Goal: Task Accomplishment & Management: Manage account settings

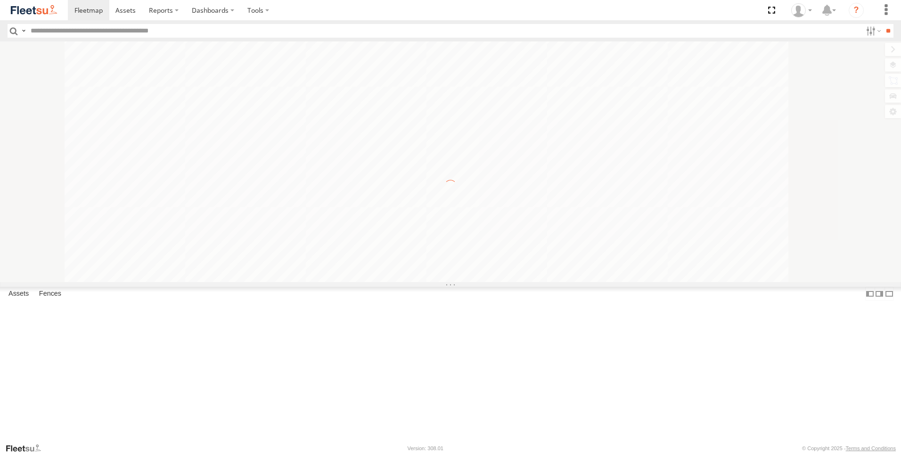
click at [44, 33] on input "text" at bounding box center [444, 31] width 835 height 14
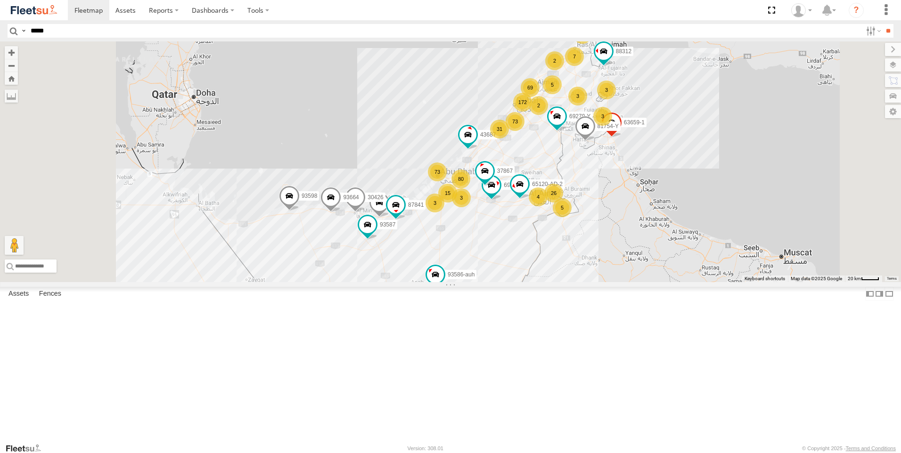
type input "*****"
click at [882, 24] on input "**" at bounding box center [887, 31] width 11 height 14
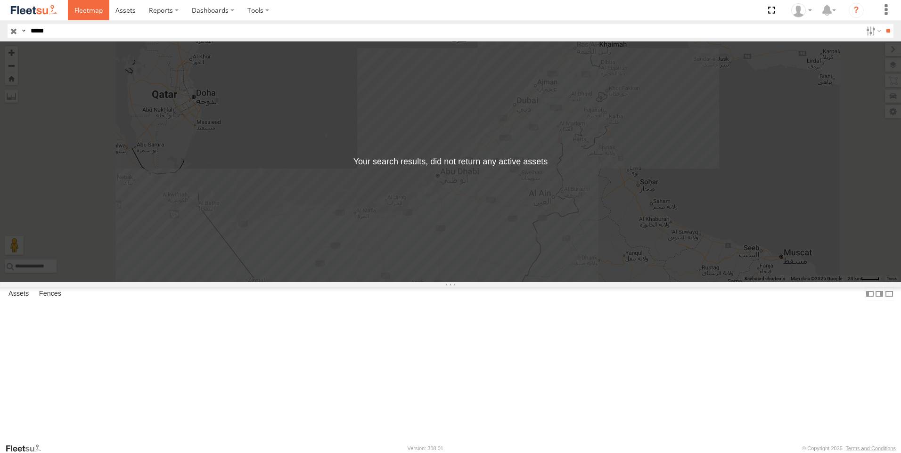
click at [73, 13] on link at bounding box center [88, 10] width 41 height 20
click at [13, 30] on input "button" at bounding box center [14, 31] width 12 height 14
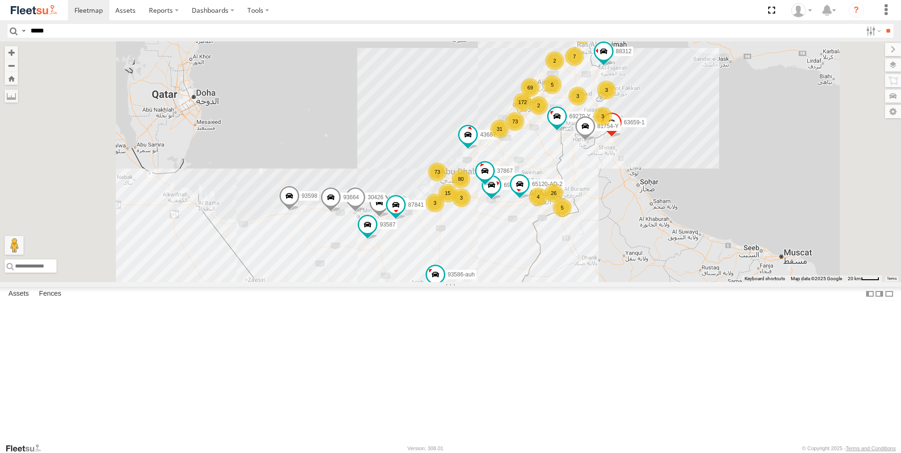
drag, startPoint x: 891, startPoint y: 79, endPoint x: 882, endPoint y: 86, distance: 11.0
click at [890, 80] on label at bounding box center [893, 80] width 16 height 13
click at [866, 66] on label at bounding box center [883, 64] width 34 height 13
click at [0, 0] on div "Overlays" at bounding box center [0, 0] width 0 height 0
click at [0, 0] on label at bounding box center [0, 0] width 0 height 0
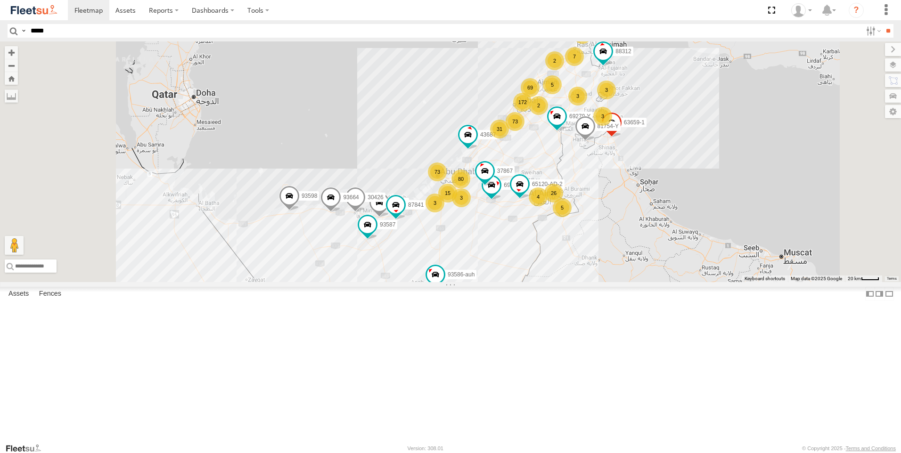
drag, startPoint x: 796, startPoint y: 87, endPoint x: 737, endPoint y: 184, distance: 113.5
click at [0, 0] on span "Fences" at bounding box center [0, 0] width 0 height 0
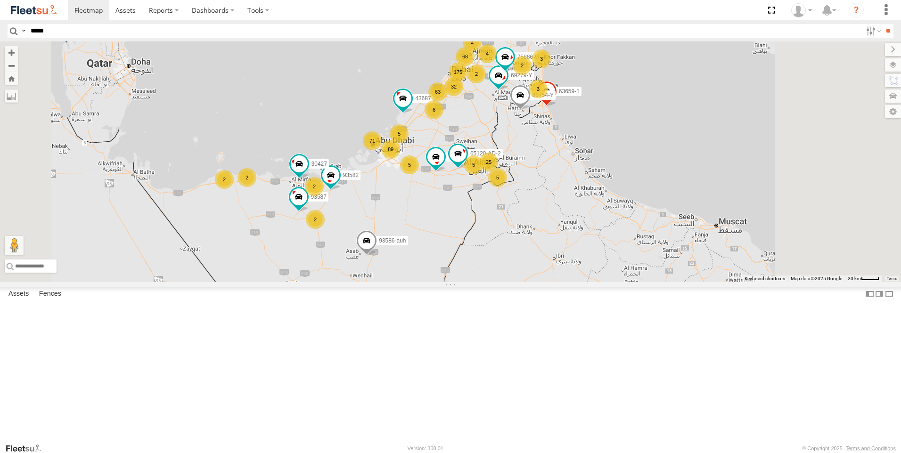
drag, startPoint x: 520, startPoint y: 253, endPoint x: 503, endPoint y: 252, distance: 16.5
click at [503, 252] on div "61250-R 63659-1 93582 69279-Y 86239-K 93587 69058 81754-Y 65120-AD-2 43687 7588…" at bounding box center [450, 161] width 901 height 241
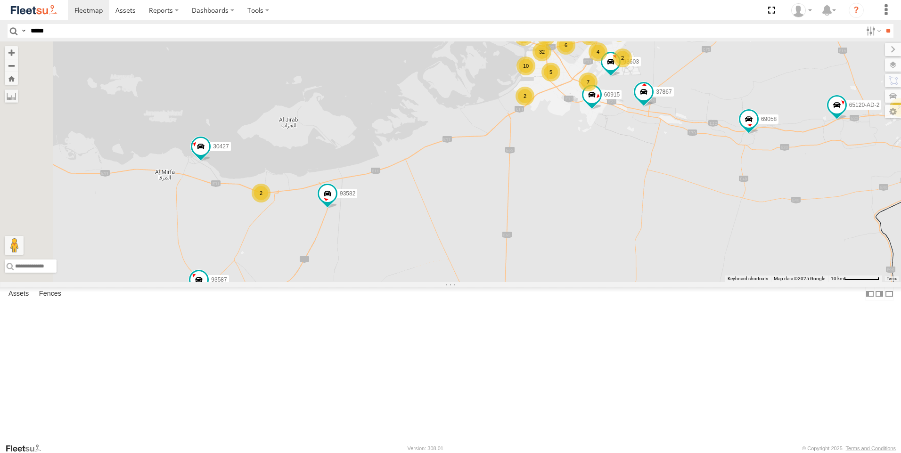
drag, startPoint x: 458, startPoint y: 241, endPoint x: 585, endPoint y: 294, distance: 137.6
click at [585, 282] on div "61250-R 63659-1 93582 69279-Y 86239-K 93587 69058 81754-Y 65120-AD-2 43687 7588…" at bounding box center [450, 161] width 901 height 241
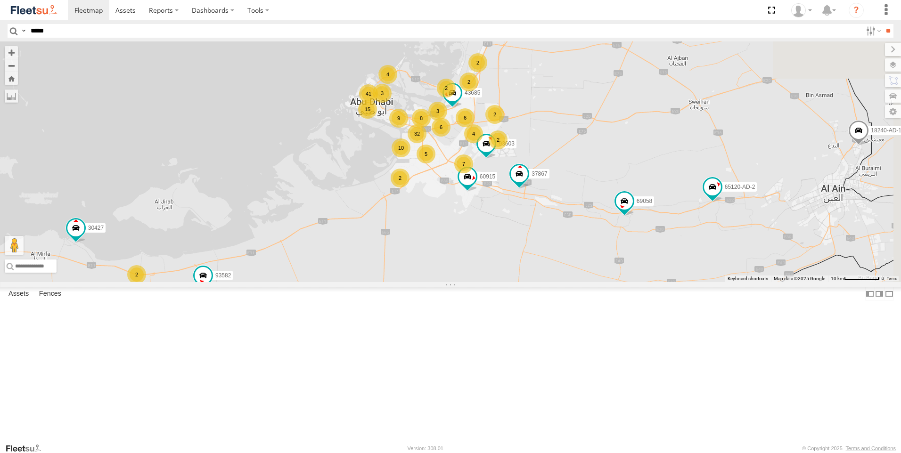
drag, startPoint x: 573, startPoint y: 231, endPoint x: 493, endPoint y: 325, distance: 123.0
click at [493, 282] on div "61250-R 63659-1 93582 69279-Y 86239-K 93587 69058 81754-Y 65120-AD-2 43687 7588…" at bounding box center [450, 161] width 901 height 241
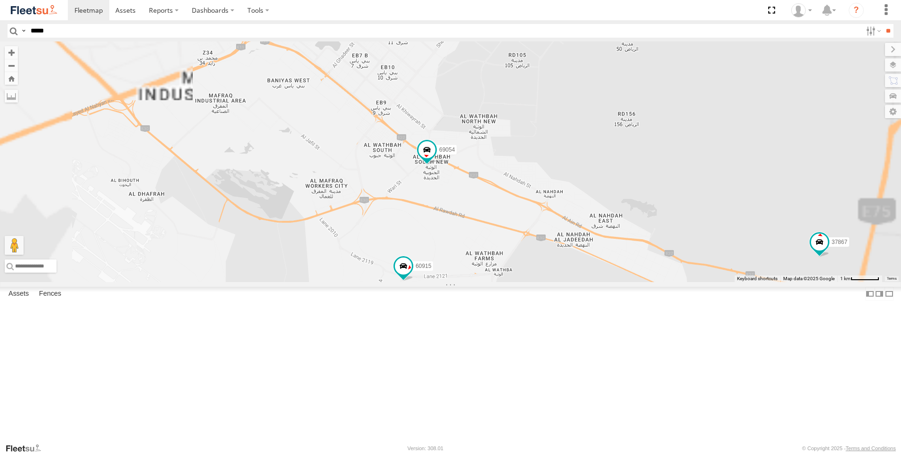
drag, startPoint x: 528, startPoint y: 242, endPoint x: 495, endPoint y: 422, distance: 183.1
click at [495, 282] on div "61250-R 63659-1 93582 69279-Y 86239-K 93587 69058 81754-Y 65120-AD-2 43687 7588…" at bounding box center [450, 161] width 901 height 241
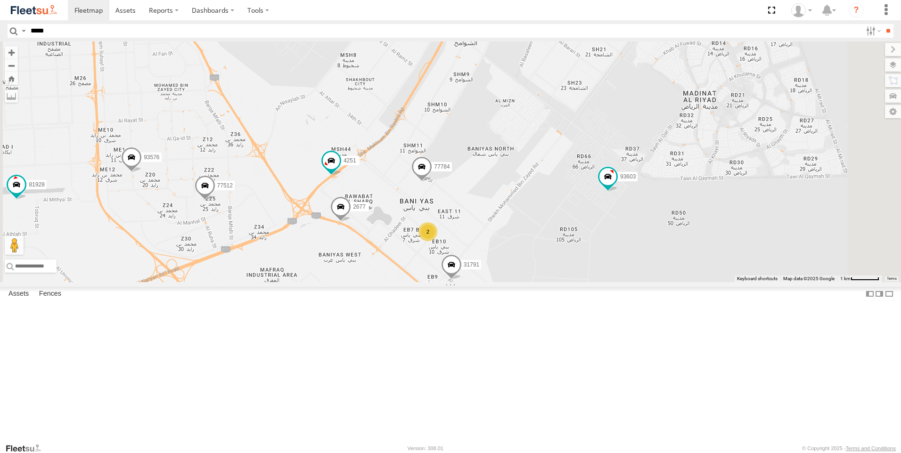
drag, startPoint x: 432, startPoint y: 299, endPoint x: 484, endPoint y: 473, distance: 181.9
click at [484, 453] on html at bounding box center [450, 226] width 901 height 453
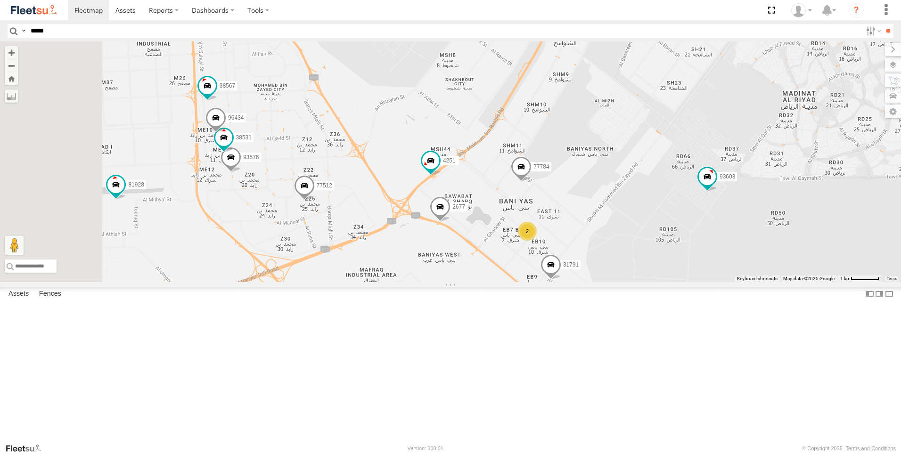
drag, startPoint x: 467, startPoint y: 362, endPoint x: 571, endPoint y: 362, distance: 104.6
click at [571, 282] on div "61250-R 63659-1 93582 69279-Y 86239-K 93587 69058 81754-Y 65120-AD-2 43687 7588…" at bounding box center [450, 161] width 901 height 241
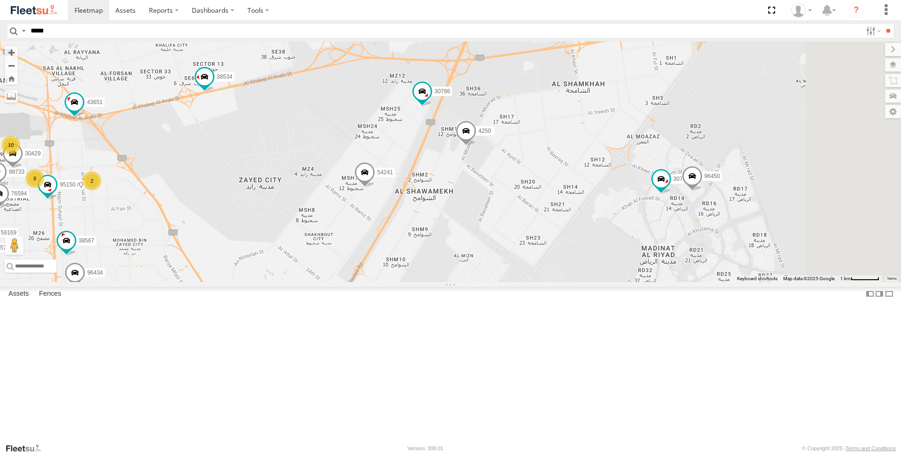
drag, startPoint x: 607, startPoint y: 248, endPoint x: 491, endPoint y: 383, distance: 177.7
click at [491, 282] on div "61250-R 63659-1 93582 69279-Y 86239-K 93587 69058 81754-Y 65120-AD-2 43687 7588…" at bounding box center [450, 161] width 901 height 241
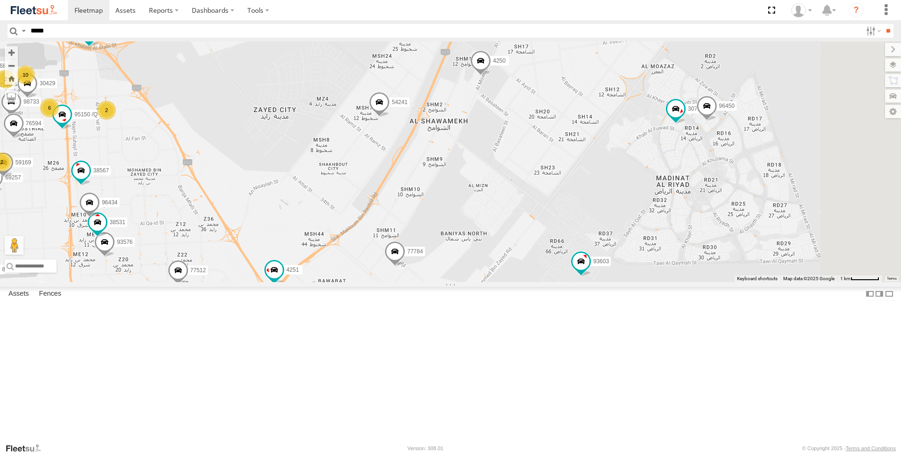
drag, startPoint x: 385, startPoint y: 329, endPoint x: 410, endPoint y: 260, distance: 73.2
click at [410, 260] on div "61250-R 63659-1 93582 69279-Y 86239-K 93587 69058 81754-Y 65120-AD-2 43687 7588…" at bounding box center [450, 161] width 901 height 241
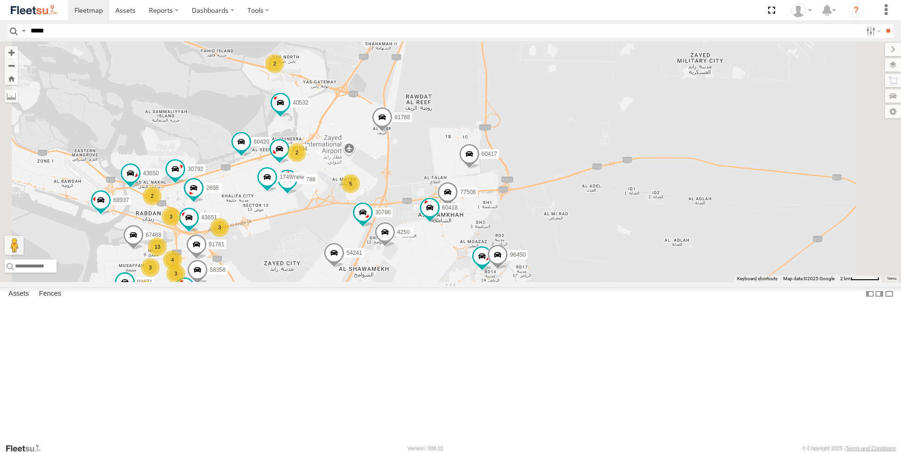
drag, startPoint x: 521, startPoint y: 141, endPoint x: 538, endPoint y: 236, distance: 95.7
click at [538, 236] on div "61250-R 63659-1 93582 69279-Y 86239-K 93587 69058 81754-Y 65120-AD-2 43687 7588…" at bounding box center [450, 161] width 901 height 241
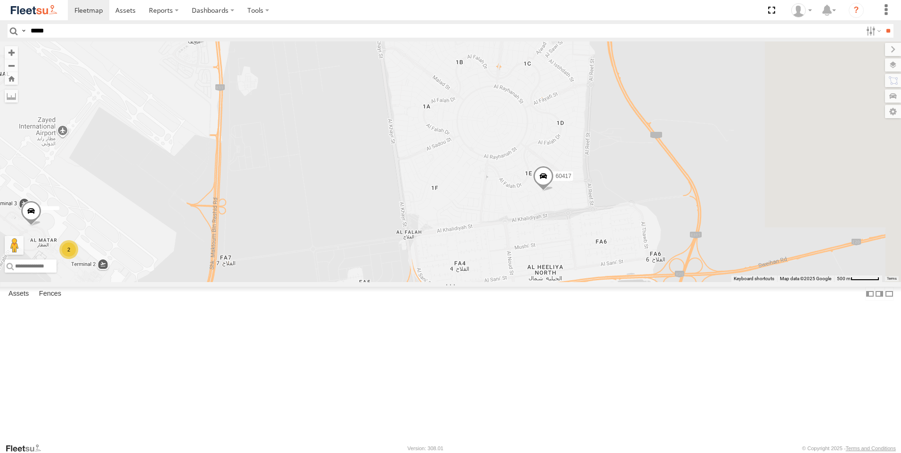
drag, startPoint x: 569, startPoint y: 300, endPoint x: 487, endPoint y: 261, distance: 91.0
click at [487, 261] on div "61250-R 63659-1 93582 69279-Y 86239-K 93587 69058 81754-Y 65120-AD-2 43687 7588…" at bounding box center [450, 161] width 901 height 241
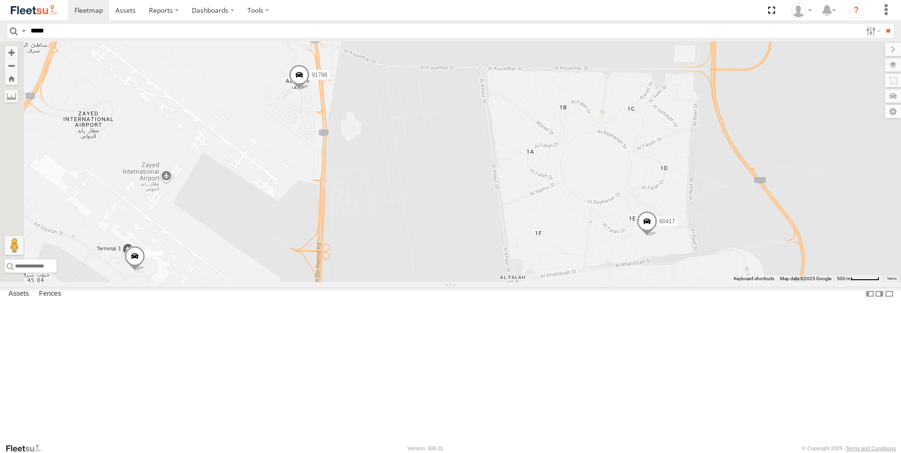
drag, startPoint x: 537, startPoint y: 270, endPoint x: 663, endPoint y: 319, distance: 134.5
click at [663, 282] on div "61250-R 63659-1 93582 69279-Y 86239-K 93587 69058 81754-Y 65120-AD-2 43687 7588…" at bounding box center [450, 161] width 901 height 241
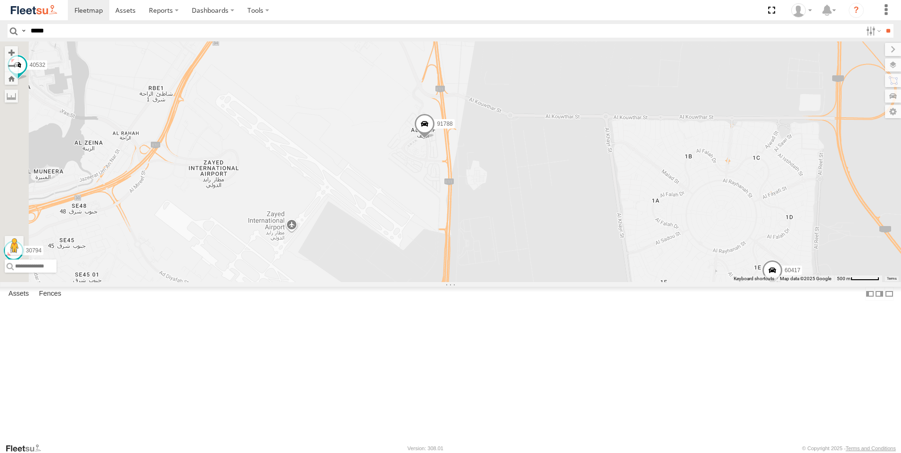
click at [435, 139] on span at bounding box center [424, 126] width 21 height 25
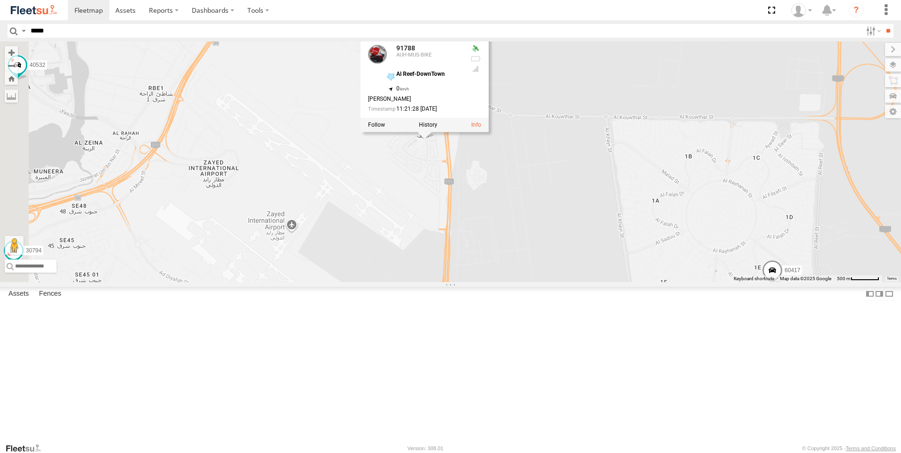
click at [524, 268] on div "61250-R 63659-1 93582 69279-Y 86239-K 93587 69058 81754-Y 65120-AD-2 43687 7588…" at bounding box center [450, 161] width 901 height 241
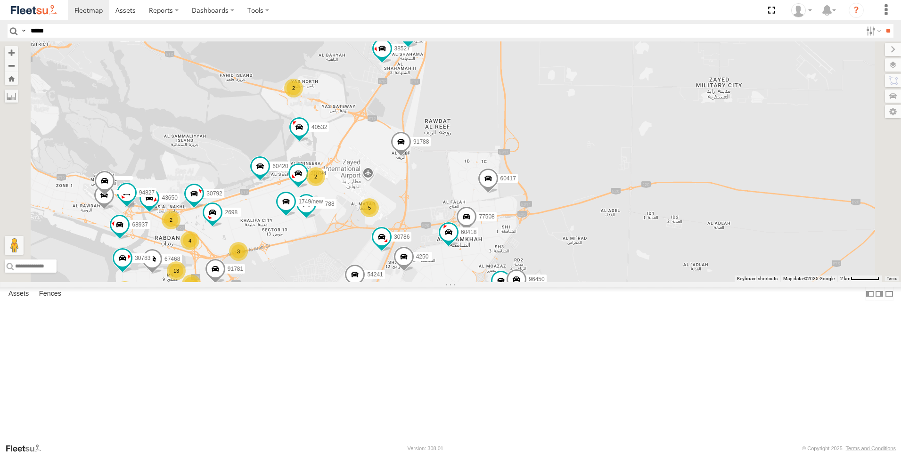
drag, startPoint x: 576, startPoint y: 320, endPoint x: 577, endPoint y: 285, distance: 35.3
click at [577, 282] on div "61250-R 63659-1 93582 69279-Y 86239-K 93587 69058 81754-Y 65120-AD-2 43687 7588…" at bounding box center [450, 161] width 901 height 241
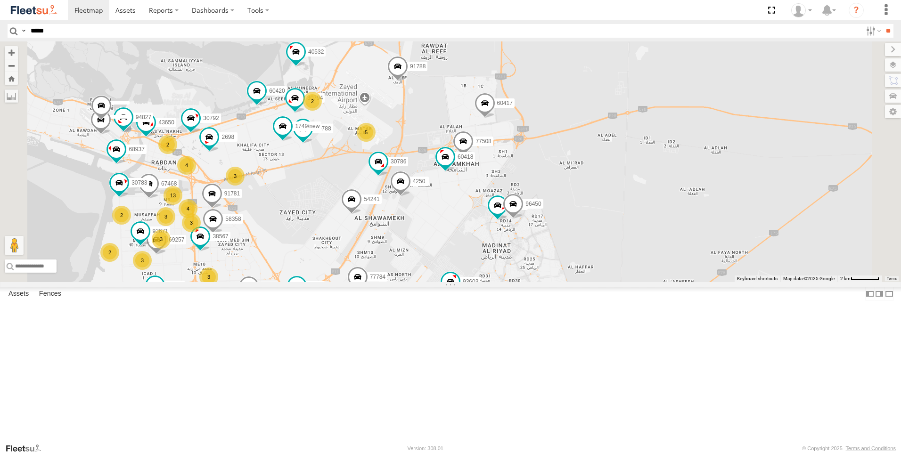
drag, startPoint x: 589, startPoint y: 416, endPoint x: 585, endPoint y: 341, distance: 75.4
click at [585, 282] on div "61250-R 63659-1 93582 69279-Y 86239-K 93587 69058 81754-Y 65120-AD-2 43687 7588…" at bounding box center [450, 161] width 901 height 241
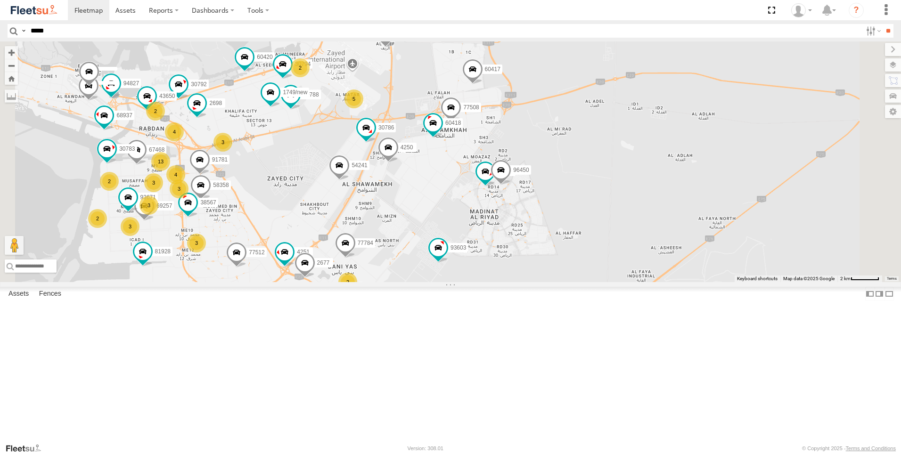
drag, startPoint x: 589, startPoint y: 421, endPoint x: 575, endPoint y: 382, distance: 40.7
click at [575, 282] on div "61250-R 63659-1 93582 69279-Y 86239-K 93587 69058 81754-Y 65120-AD-2 43687 7588…" at bounding box center [450, 161] width 901 height 241
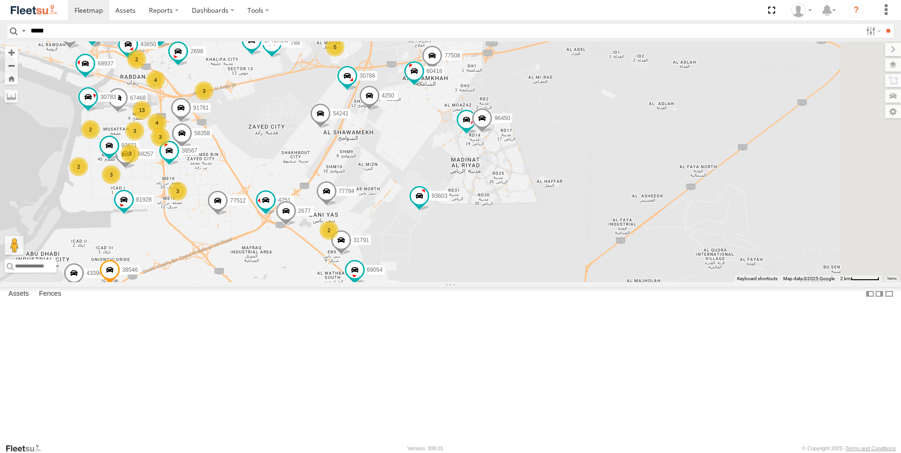
click at [544, 282] on div "61250-R 63659-1 93582 69279-Y 86239-K 93587 69058 81754-Y 65120-AD-2 43687 7588…" at bounding box center [450, 161] width 901 height 241
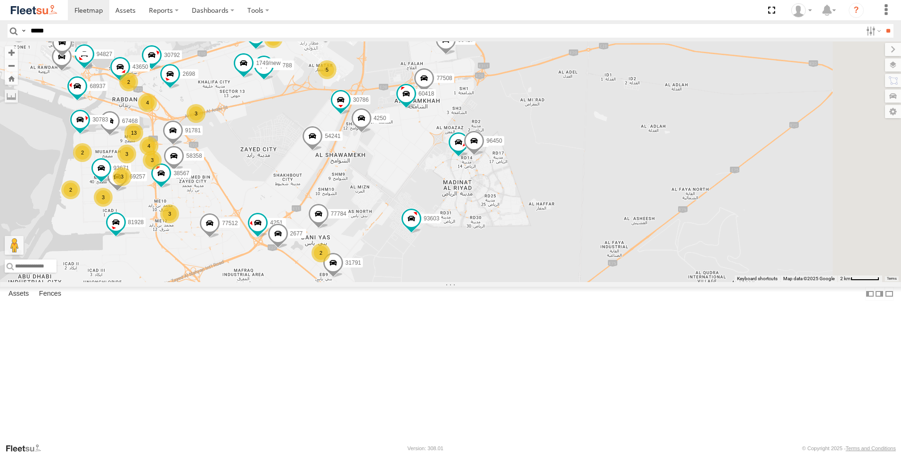
drag, startPoint x: 577, startPoint y: 386, endPoint x: 565, endPoint y: 402, distance: 20.1
click at [565, 282] on div "61250-R 63659-1 93582 69279-Y 86239-K 93587 69058 81754-Y 65120-AD-2 43687 7588…" at bounding box center [450, 161] width 901 height 241
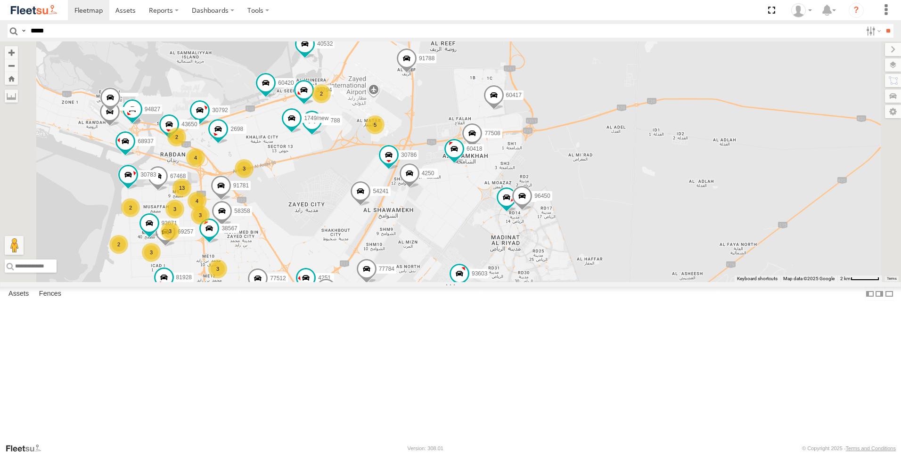
click at [589, 282] on div "61250-R 63659-1 93582 69279-Y 86239-K 93587 69058 81754-Y 65120-AD-2 43687 7588…" at bounding box center [450, 161] width 901 height 241
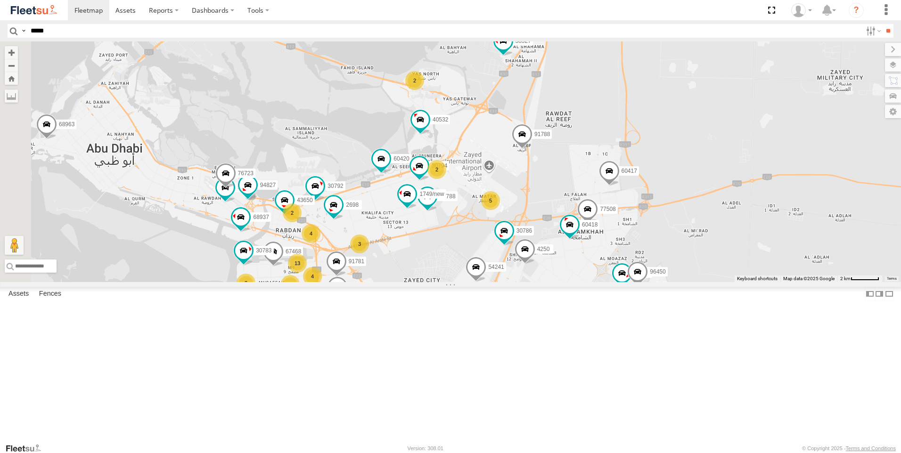
drag, startPoint x: 412, startPoint y: 284, endPoint x: 520, endPoint y: 350, distance: 127.1
click at [520, 282] on div "61250-R 63659-1 93582 69279-Y 86239-K 93587 69058 81754-Y 65120-AD-2 43687 7588…" at bounding box center [450, 161] width 901 height 241
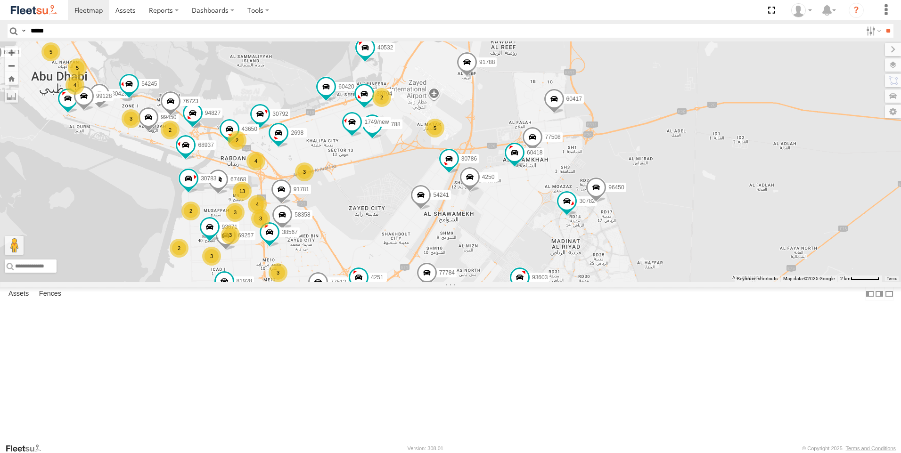
drag, startPoint x: 569, startPoint y: 363, endPoint x: 512, endPoint y: 286, distance: 95.9
click at [512, 282] on div "61250-R 63659-1 93582 69279-Y 86239-K 93587 69058 81754-Y 65120-AD-2 43687 7588…" at bounding box center [450, 161] width 901 height 241
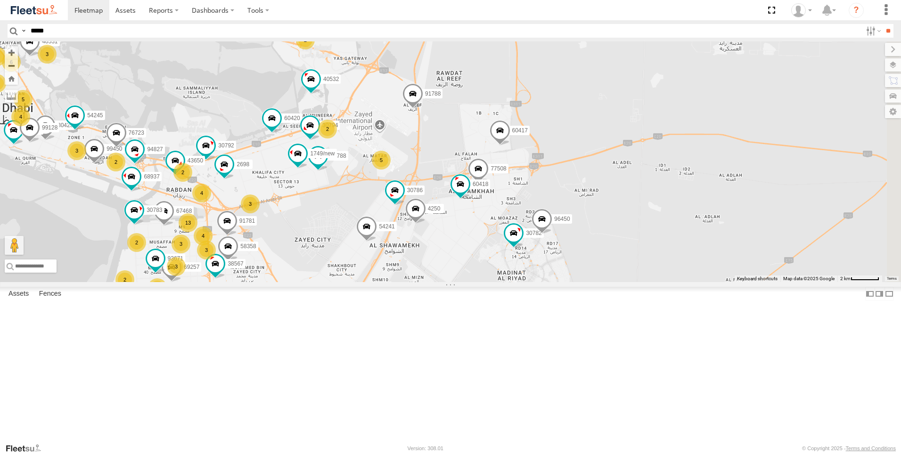
drag, startPoint x: 584, startPoint y: 327, endPoint x: 530, endPoint y: 361, distance: 63.1
click at [530, 282] on div "61250-R 63659-1 93582 69279-Y 86239-K 93587 69058 81754-Y 65120-AD-2 43687 7588…" at bounding box center [450, 161] width 901 height 241
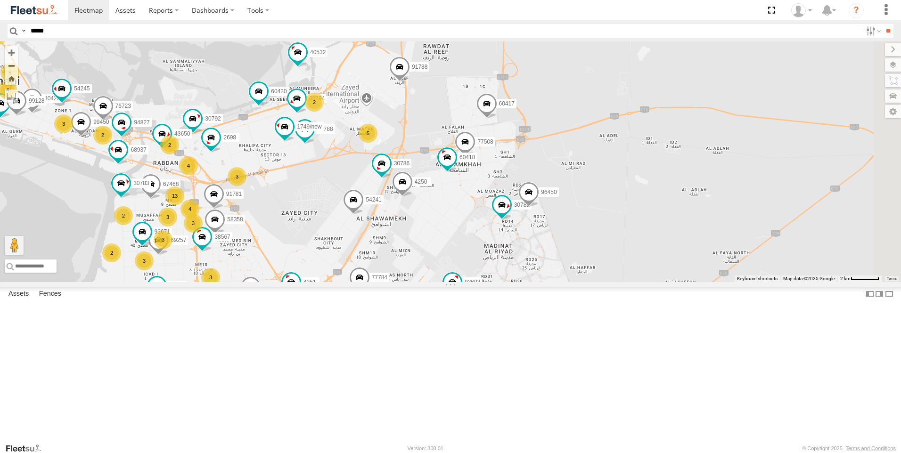
drag, startPoint x: 559, startPoint y: 330, endPoint x: 544, endPoint y: 301, distance: 32.4
click at [544, 282] on div "61250-R 63659-1 93582 69279-Y 86239-K 93587 69058 81754-Y 65120-AD-2 43687 7588…" at bounding box center [450, 161] width 901 height 241
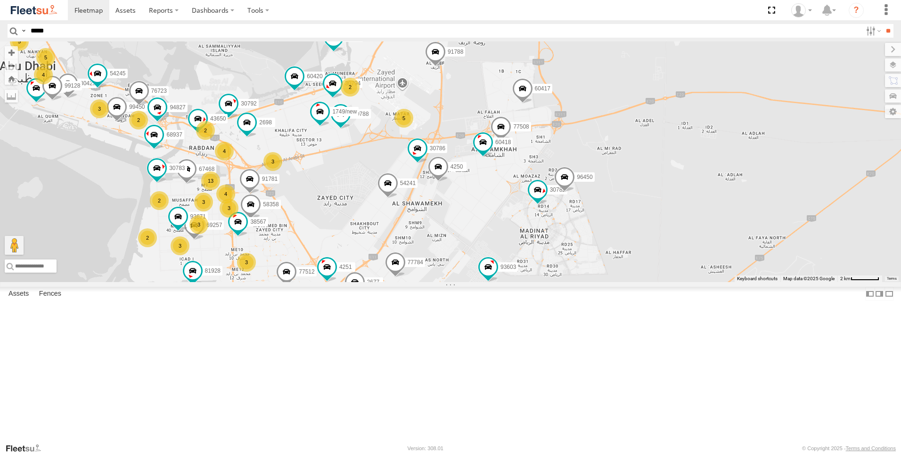
drag, startPoint x: 541, startPoint y: 307, endPoint x: 580, endPoint y: 293, distance: 41.4
click at [580, 282] on div "61250-R 63659-1 93582 69279-Y 86239-K 93587 69058 81754-Y 65120-AD-2 43687 7588…" at bounding box center [450, 161] width 901 height 241
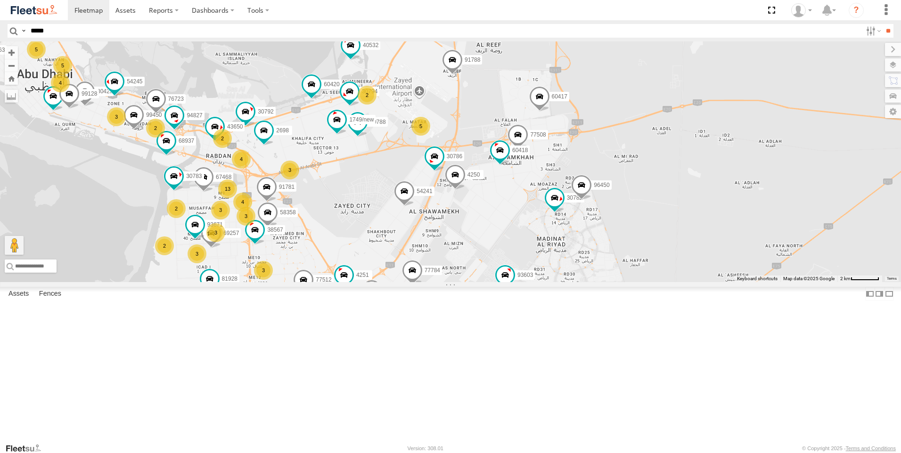
drag, startPoint x: 582, startPoint y: 292, endPoint x: 608, endPoint y: 274, distance: 31.1
click at [608, 274] on div "61250-R 63659-1 93582 69279-Y 86239-K 93587 69058 81754-Y 65120-AD-2 43687 7588…" at bounding box center [450, 161] width 901 height 241
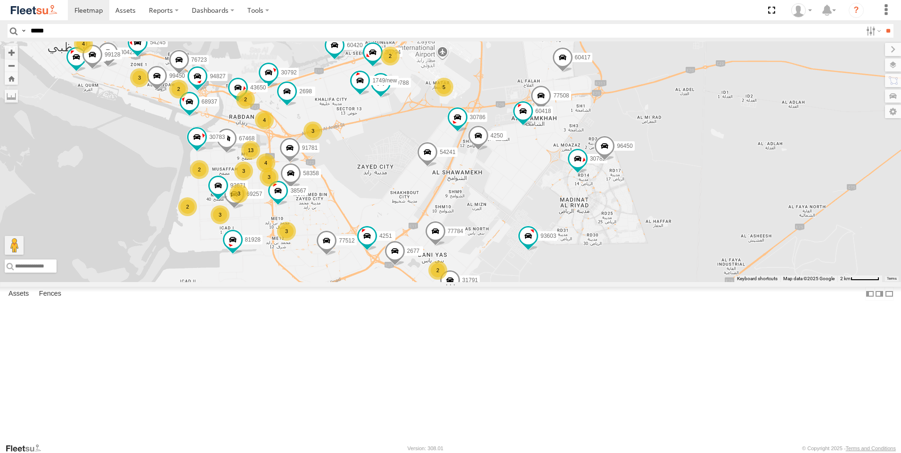
drag, startPoint x: 584, startPoint y: 320, endPoint x: 602, endPoint y: 312, distance: 19.8
click at [602, 282] on div "61250-R 63659-1 93582 69279-Y 86239-K 93587 69058 81754-Y 65120-AD-2 43687 7588…" at bounding box center [450, 161] width 901 height 241
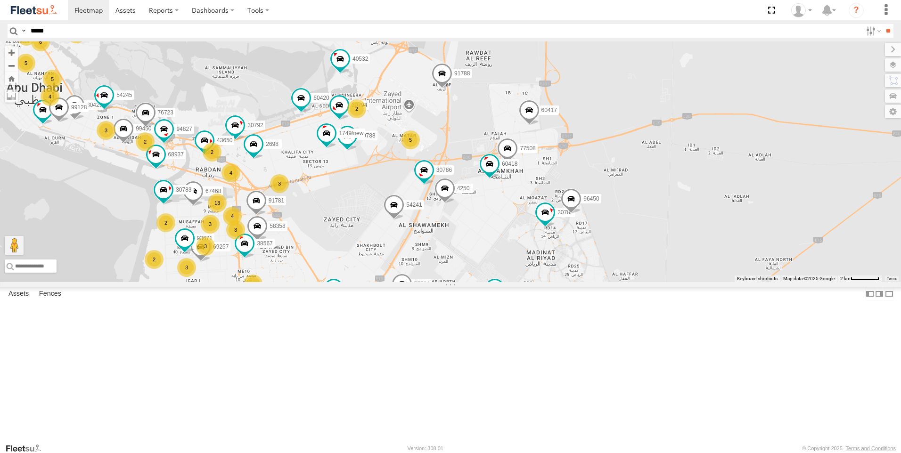
drag, startPoint x: 624, startPoint y: 276, endPoint x: 591, endPoint y: 329, distance: 62.5
click at [591, 282] on div "61250-R 63659-1 93582 69279-Y 86239-K 93587 69058 81754-Y 65120-AD-2 43687 7588…" at bounding box center [450, 161] width 901 height 241
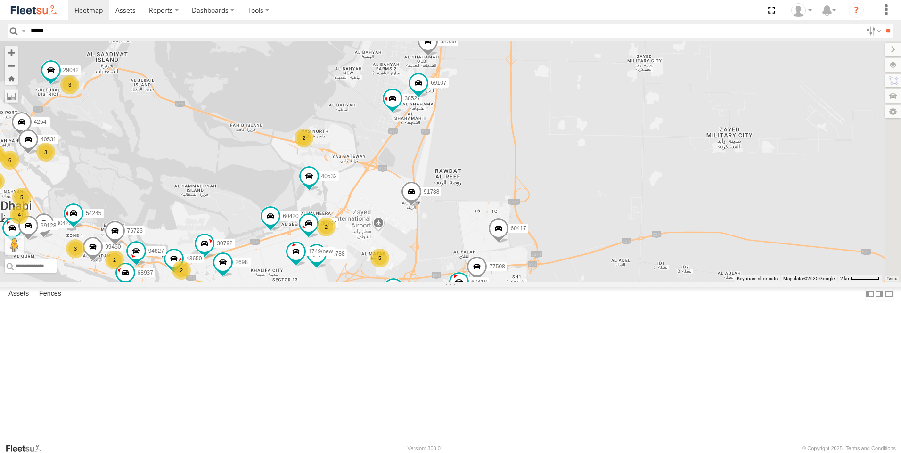
drag, startPoint x: 520, startPoint y: 157, endPoint x: 488, endPoint y: 281, distance: 127.5
click at [488, 281] on div "61250-R 63659-1 93582 69279-Y 86239-K 93587 69058 81754-Y 65120-AD-2 43687 7588…" at bounding box center [450, 161] width 901 height 241
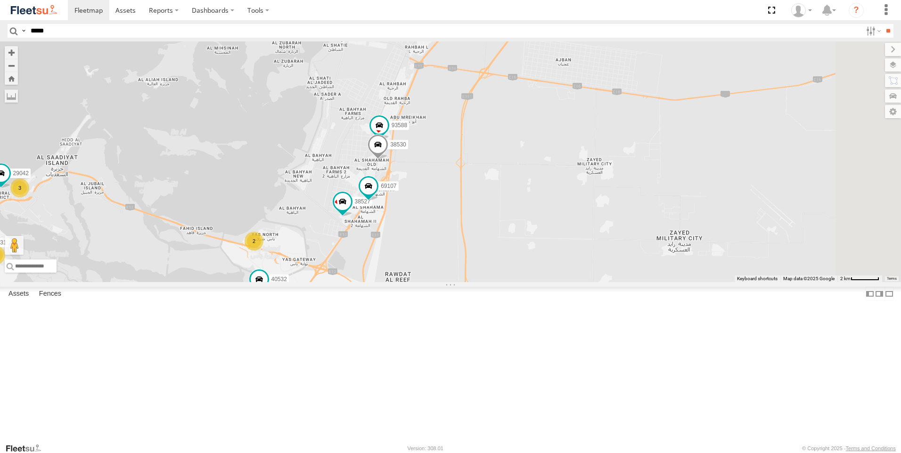
drag, startPoint x: 555, startPoint y: 199, endPoint x: 507, endPoint y: 298, distance: 110.2
click at [507, 282] on div "61250-R 63659-1 93582 69279-Y 86239-K 93587 69058 81754-Y 65120-AD-2 43687 7588…" at bounding box center [450, 161] width 901 height 241
click at [388, 134] on span at bounding box center [379, 125] width 17 height 17
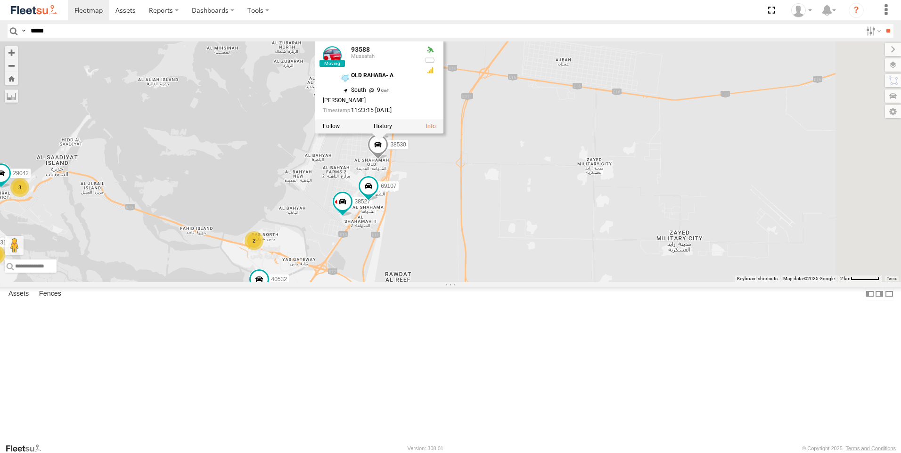
click at [388, 160] on span at bounding box center [377, 146] width 21 height 25
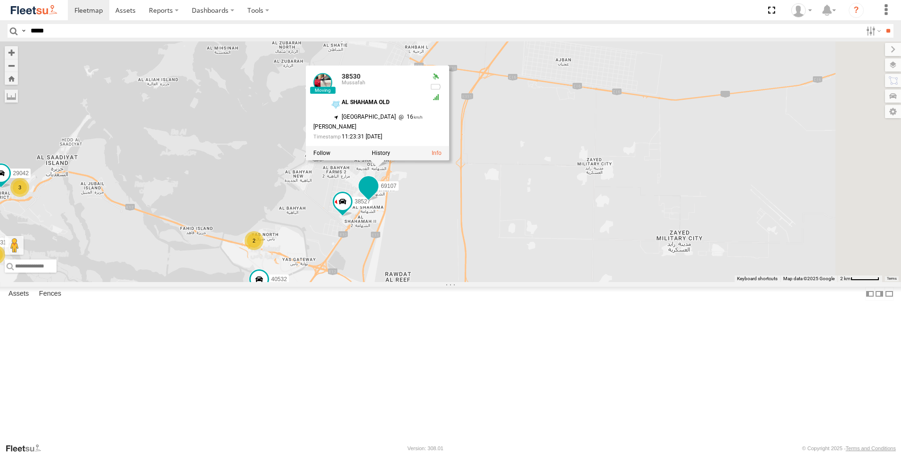
click at [377, 195] on span at bounding box center [368, 186] width 17 height 17
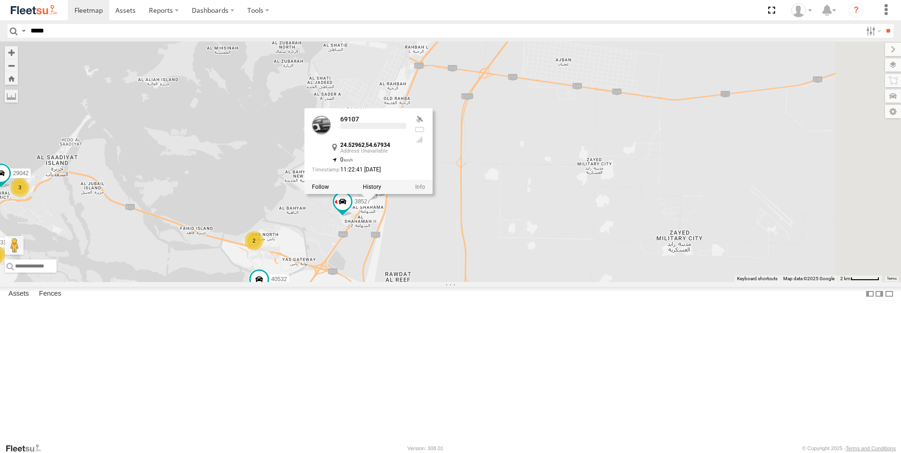
click at [641, 258] on div "61250-R 63659-1 93582 69279-Y 86239-K 93587 69058 81754-Y 65120-AD-2 43687 7588…" at bounding box center [450, 161] width 901 height 241
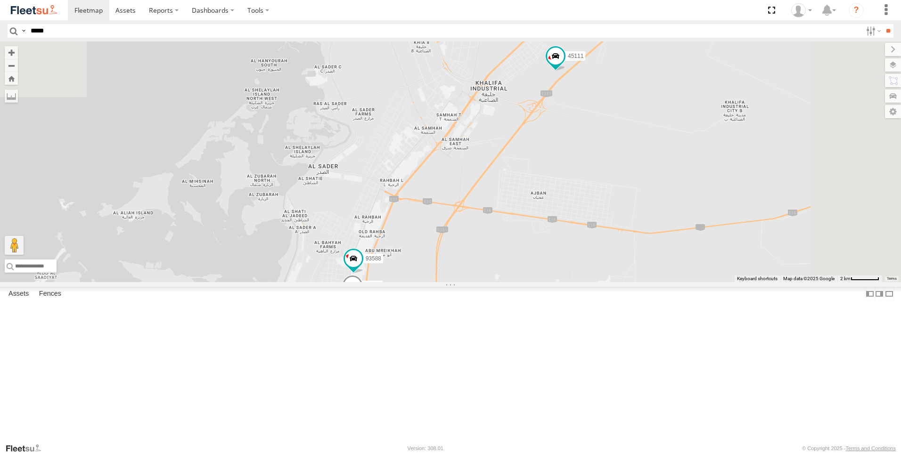
drag, startPoint x: 620, startPoint y: 228, endPoint x: 596, endPoint y: 366, distance: 139.5
click at [596, 282] on div "61250-R 63659-1 93582 69279-Y 86239-K 93587 69058 81754-Y 65120-AD-2 43687 7588…" at bounding box center [450, 161] width 901 height 241
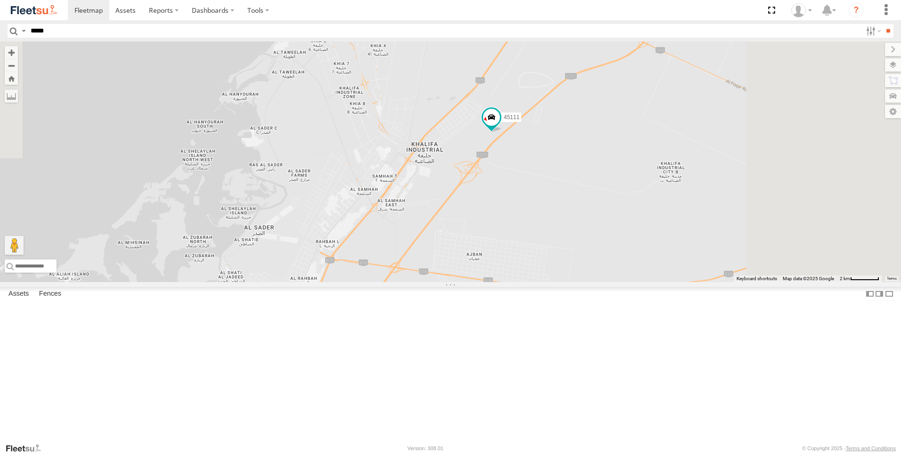
drag, startPoint x: 643, startPoint y: 265, endPoint x: 579, endPoint y: 323, distance: 86.7
click at [579, 282] on div "61250-R 63659-1 93582 69279-Y 86239-K 93587 69058 81754-Y 65120-AD-2 43687 7588…" at bounding box center [450, 161] width 901 height 241
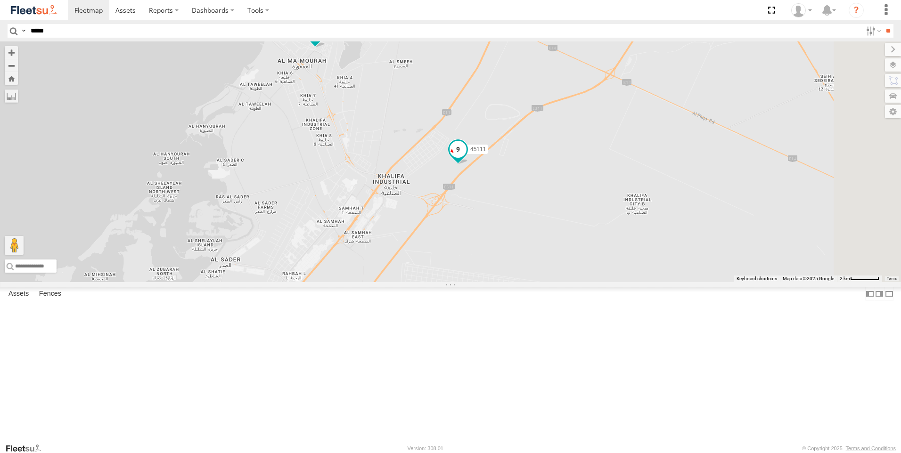
click at [466, 158] on span at bounding box center [457, 149] width 17 height 17
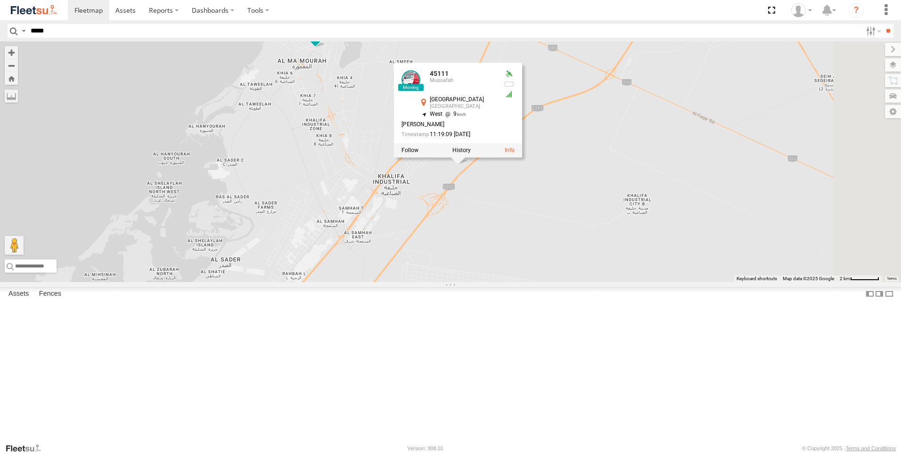
click at [324, 41] on span at bounding box center [315, 32] width 17 height 17
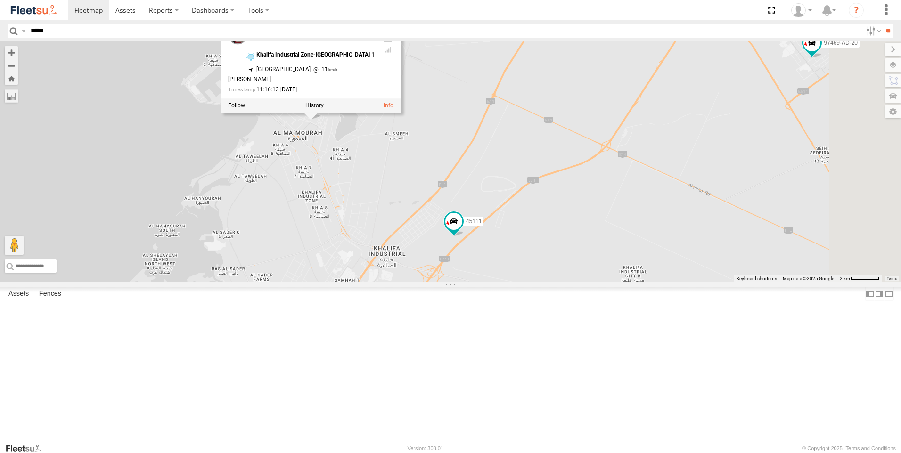
drag, startPoint x: 480, startPoint y: 192, endPoint x: 476, endPoint y: 265, distance: 73.1
click at [476, 265] on div "61250-R 63659-1 93582 69279-Y 86239-K 93587 69058 81754-Y 65120-AD-2 43687 7588…" at bounding box center [450, 161] width 901 height 241
click at [63, 30] on input "*****" at bounding box center [444, 31] width 835 height 14
type input "*****"
click at [882, 24] on input "**" at bounding box center [887, 31] width 11 height 14
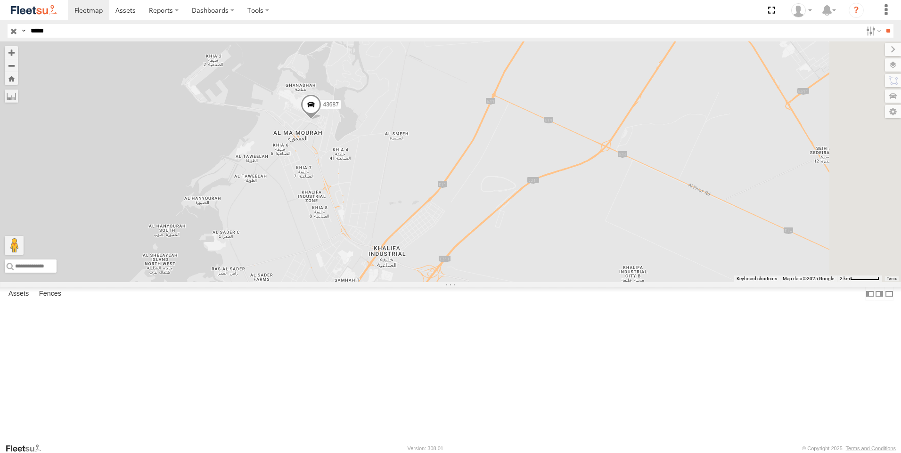
click at [0, 0] on link at bounding box center [0, 0] width 0 height 0
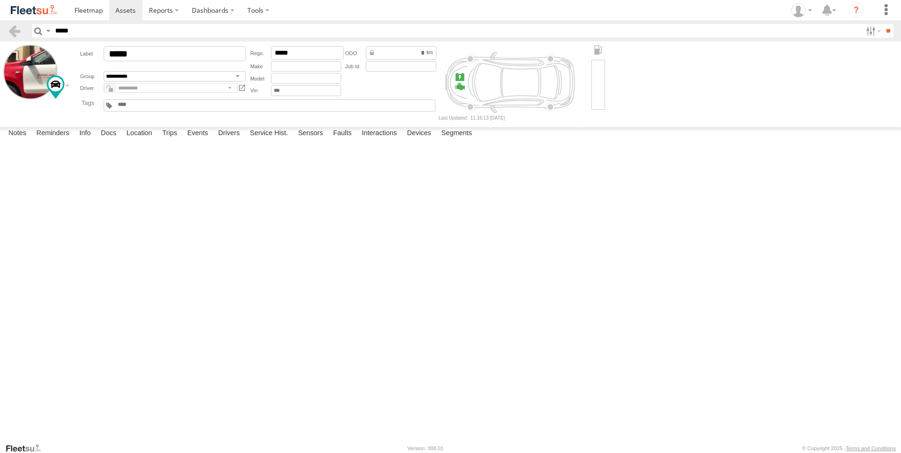
click at [107, 89] on span at bounding box center [110, 88] width 12 height 11
click at [236, 90] on select "**********" at bounding box center [174, 88] width 140 height 11
select select "*****"
click at [104, 83] on select "**********" at bounding box center [174, 88] width 140 height 11
click at [0, 0] on label "Close" at bounding box center [0, 0] width 0 height 0
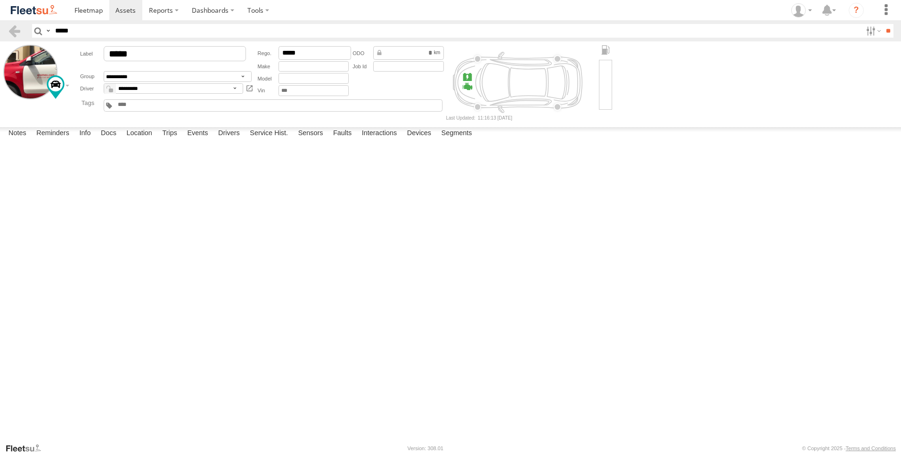
click at [111, 90] on em at bounding box center [111, 91] width 4 height 4
click at [0, 0] on textarea at bounding box center [0, 0] width 0 height 0
click at [64, 34] on input "*****" at bounding box center [456, 31] width 810 height 14
type input "*****"
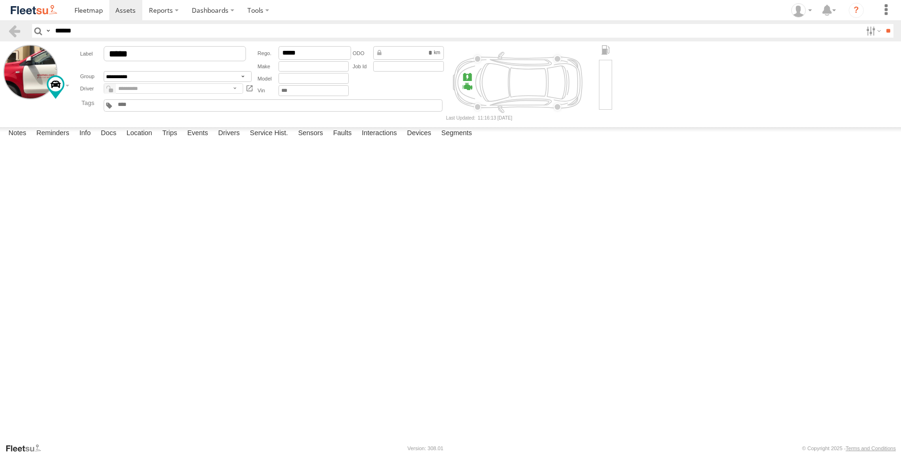
click at [882, 24] on input "**" at bounding box center [887, 31] width 11 height 14
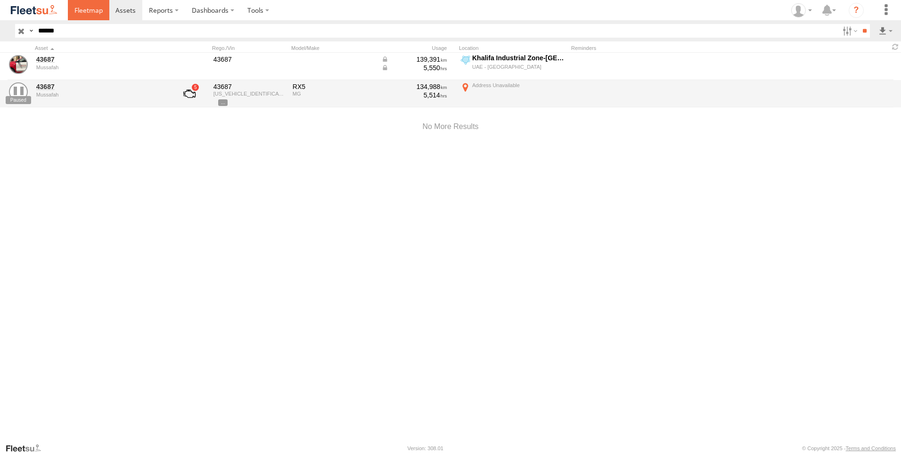
click at [91, 14] on span at bounding box center [88, 10] width 28 height 9
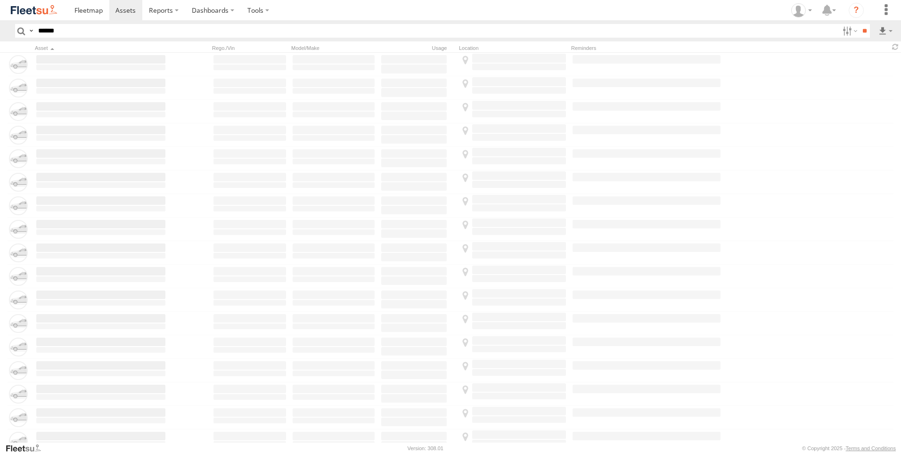
click at [64, 33] on input "*****" at bounding box center [436, 31] width 804 height 14
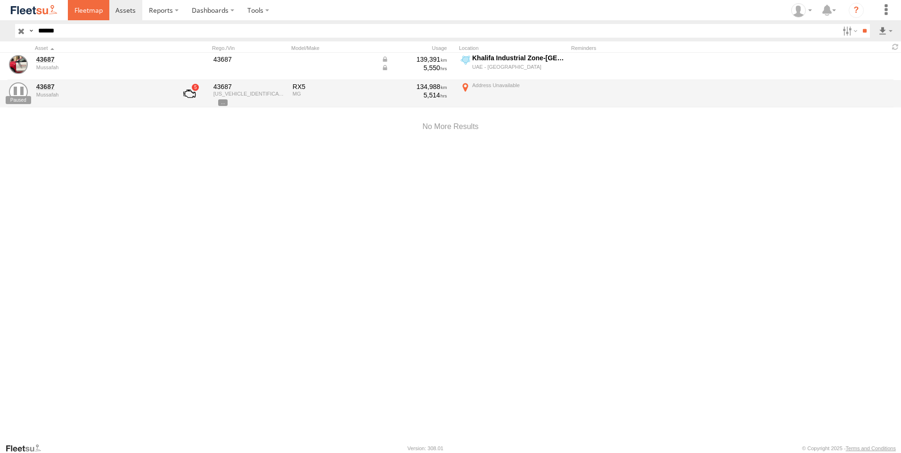
click at [87, 12] on span at bounding box center [88, 10] width 28 height 9
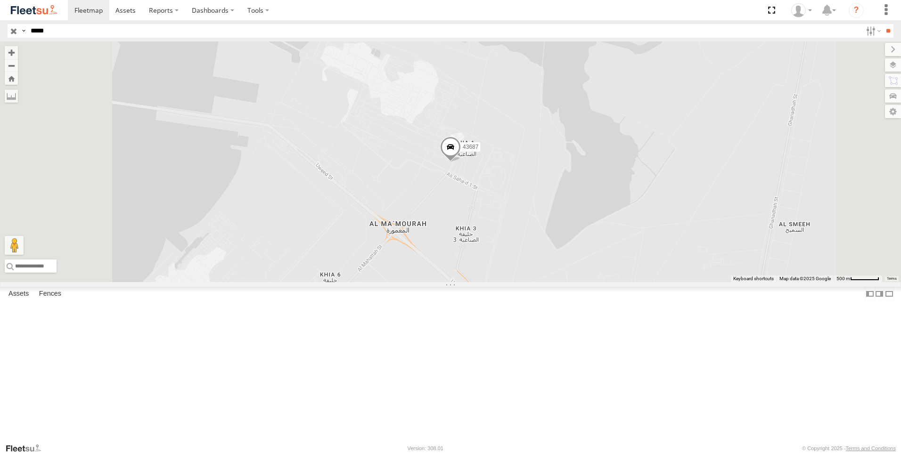
click at [461, 162] on span at bounding box center [450, 149] width 21 height 25
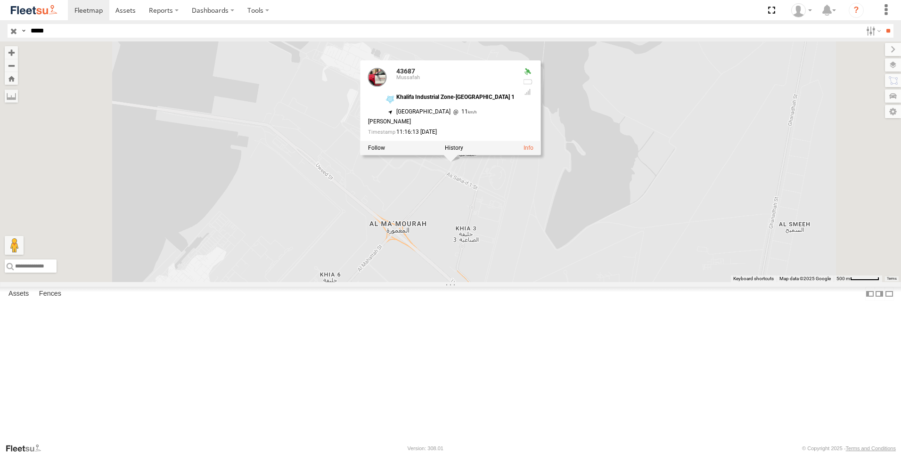
click at [442, 252] on div "43687 43687 [GEOGRAPHIC_DATA]-[GEOGRAPHIC_DATA] 1 24.78143 , 54.7296 [GEOGRAPHI…" at bounding box center [450, 161] width 901 height 241
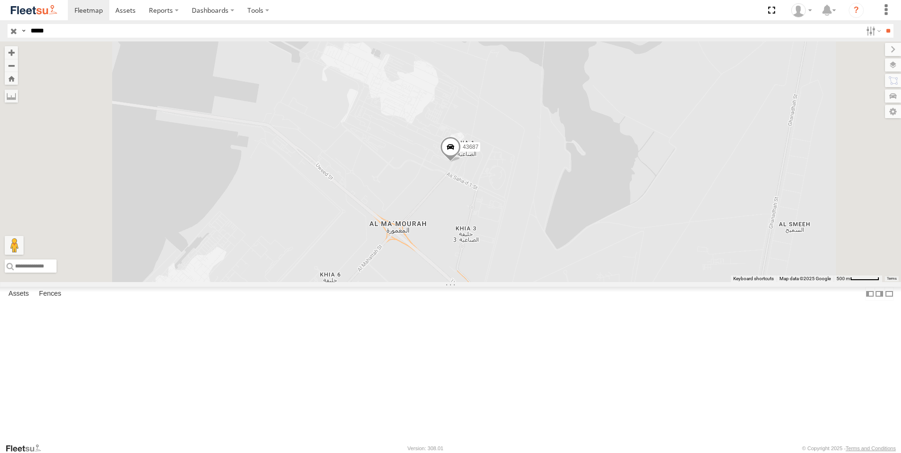
click at [461, 162] on span at bounding box center [450, 149] width 21 height 25
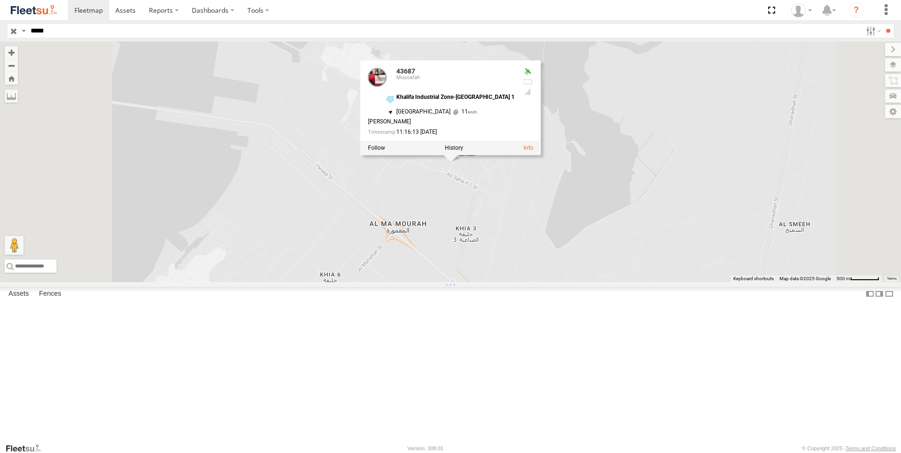
click at [537, 263] on div "43687 43687 Mussafah Khalifa Industrial Zone-Taweelah 1 24.78143 , 54.7296 Nort…" at bounding box center [450, 161] width 901 height 241
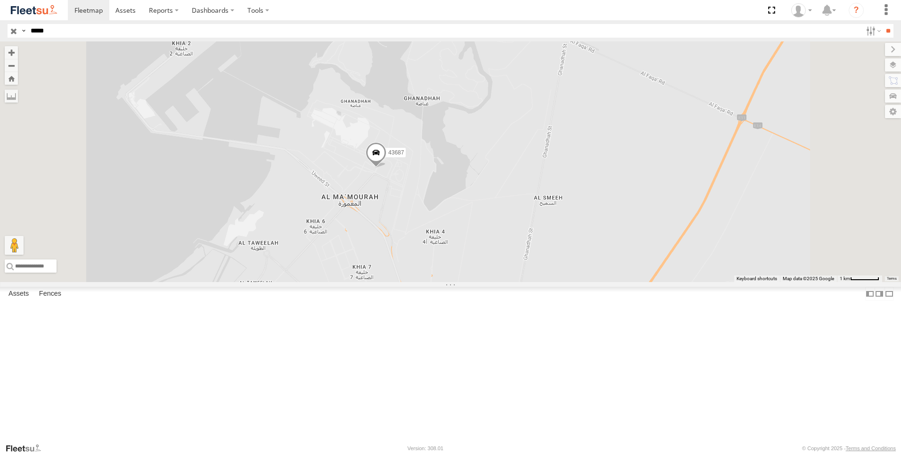
click at [0, 0] on link at bounding box center [0, 0] width 0 height 0
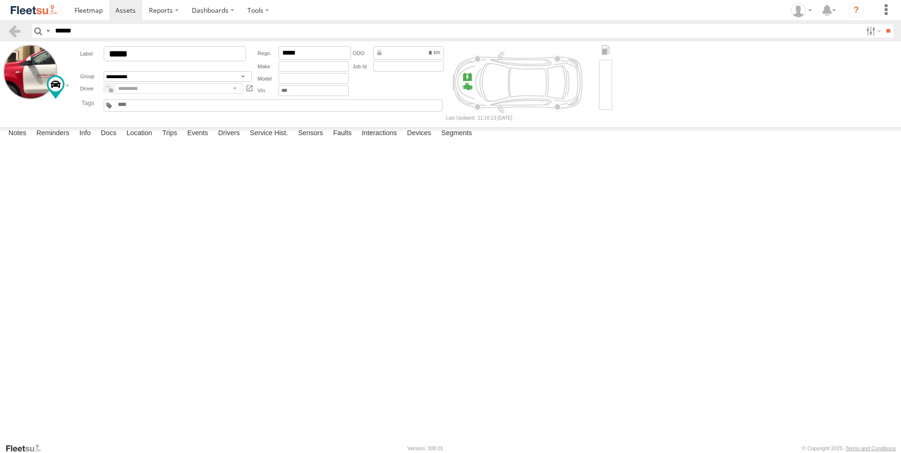
click at [113, 88] on span at bounding box center [110, 88] width 12 height 11
click at [236, 91] on select "**********" at bounding box center [174, 88] width 140 height 11
select select "*****"
click at [104, 83] on select "**********" at bounding box center [174, 88] width 140 height 11
click at [0, 0] on label "Close" at bounding box center [0, 0] width 0 height 0
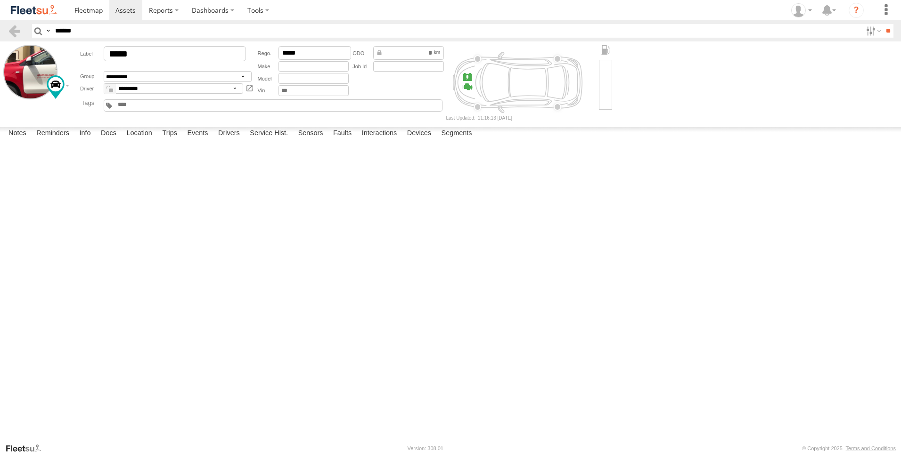
click at [109, 89] on em at bounding box center [111, 91] width 4 height 4
click at [0, 0] on div "Monday, 8th September 2025 08:40 08/09/2025 hand over to new user shakhawat fro…" at bounding box center [0, 0] width 0 height 0
click at [0, 0] on textarea at bounding box center [0, 0] width 0 height 0
click at [82, 13] on span at bounding box center [88, 10] width 28 height 9
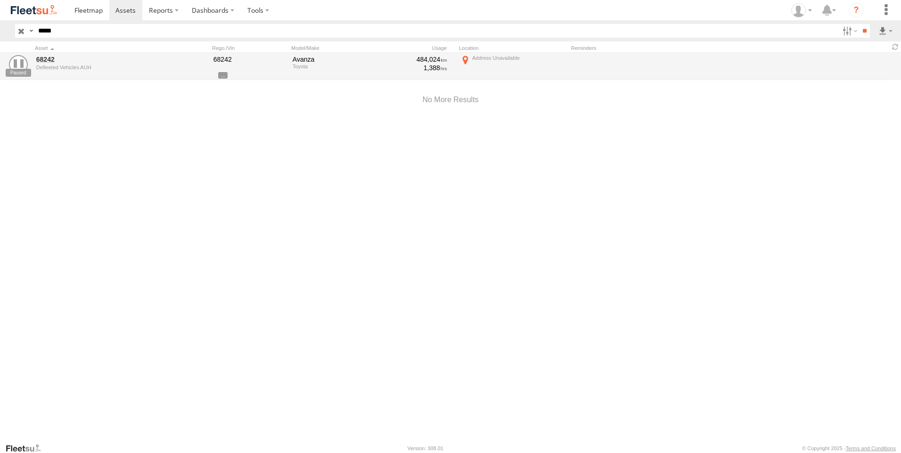
drag, startPoint x: 17, startPoint y: 31, endPoint x: 39, endPoint y: 31, distance: 22.1
click at [17, 31] on input "button" at bounding box center [21, 31] width 12 height 14
